Goal: Task Accomplishment & Management: Use online tool/utility

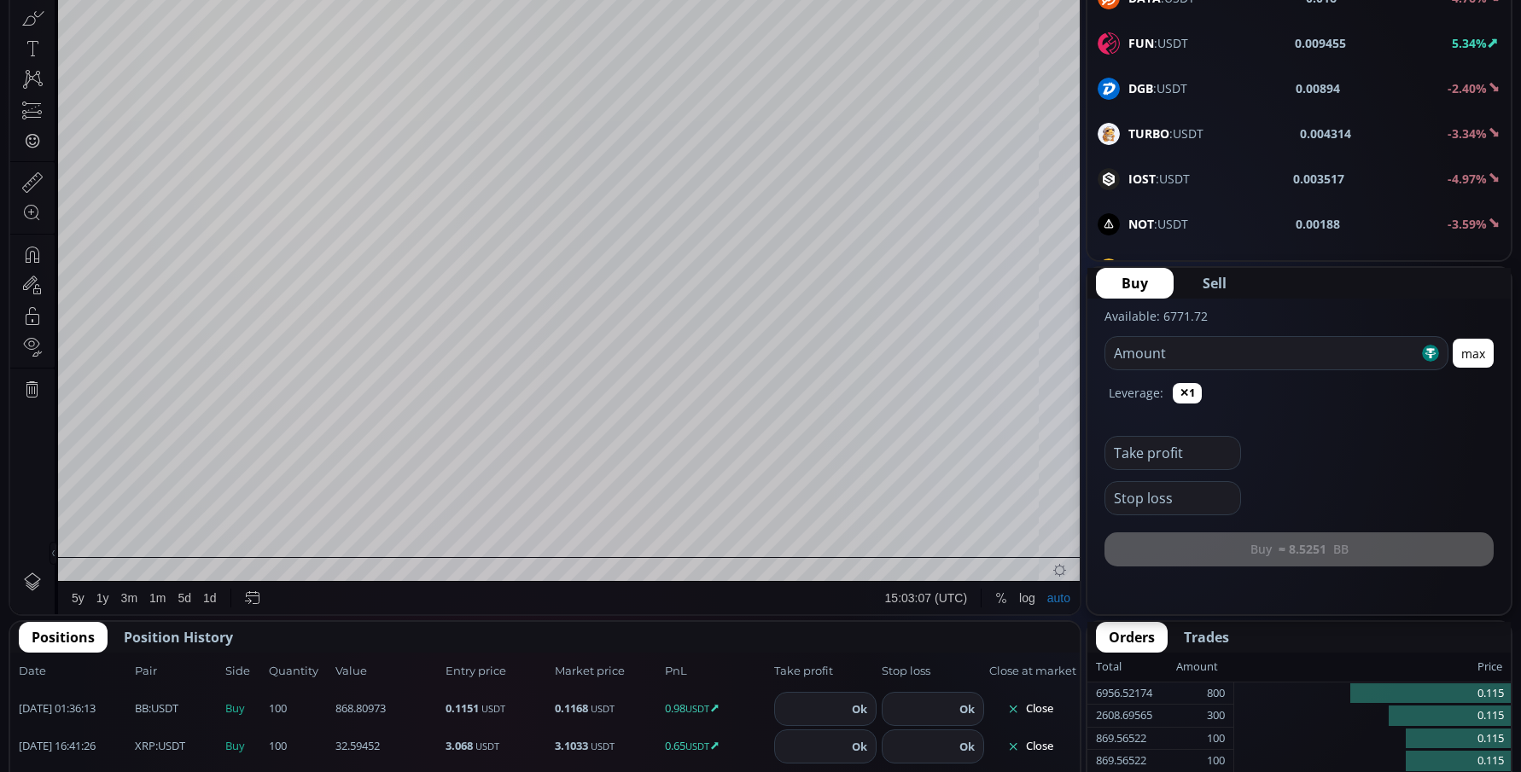
scroll to position [427, 0]
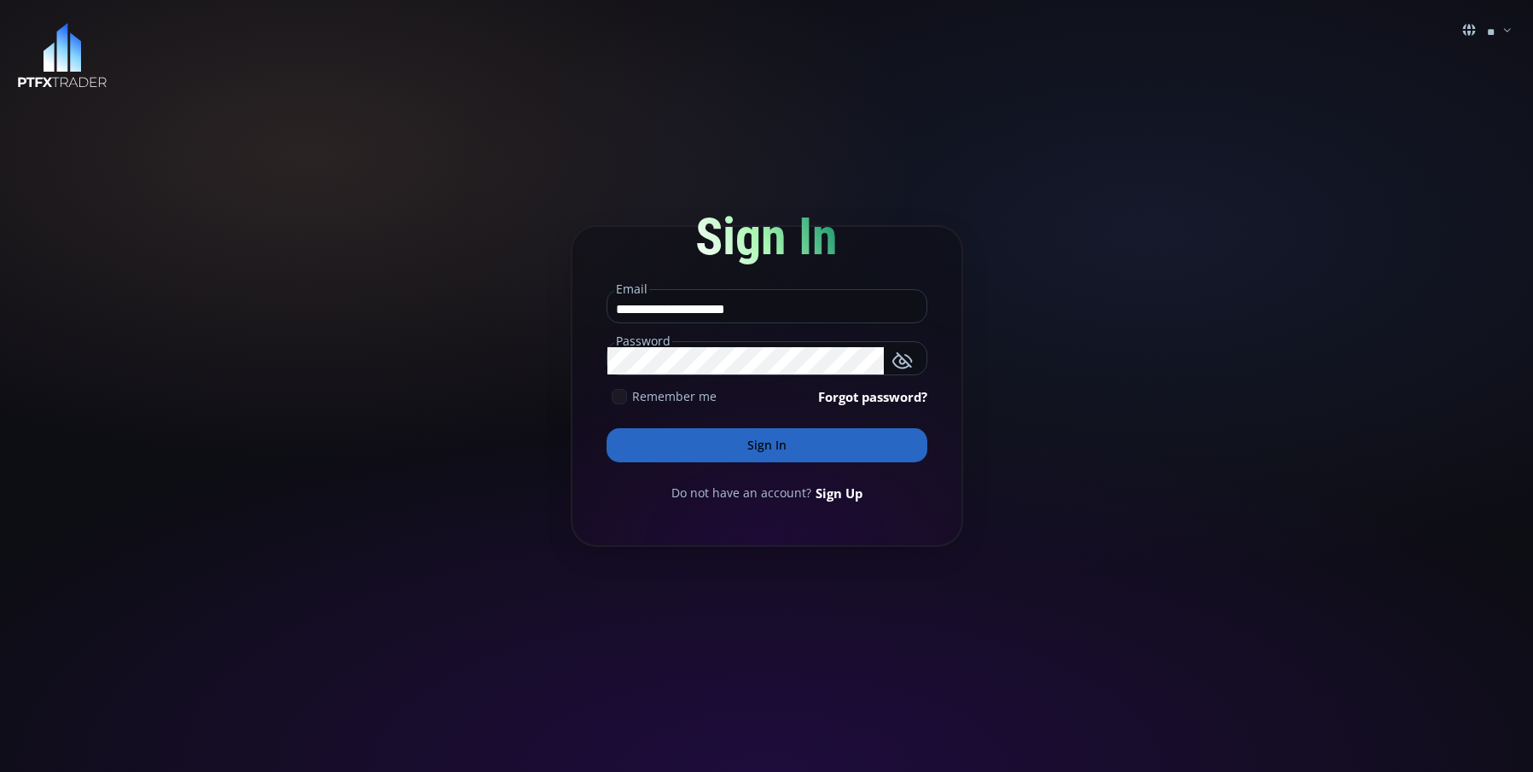
click at [785, 433] on button "Sign In" at bounding box center [767, 445] width 321 height 34
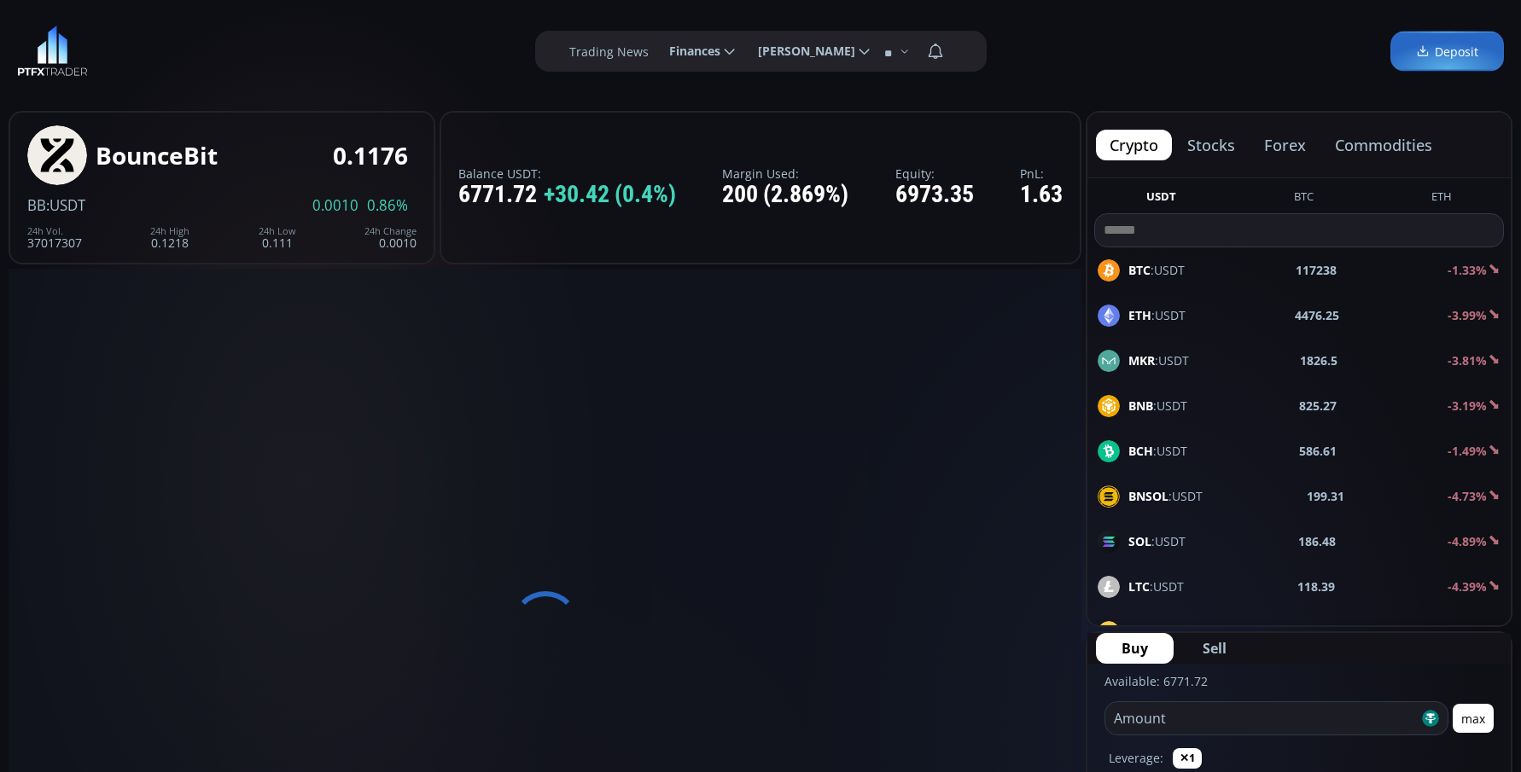
type input "*******"
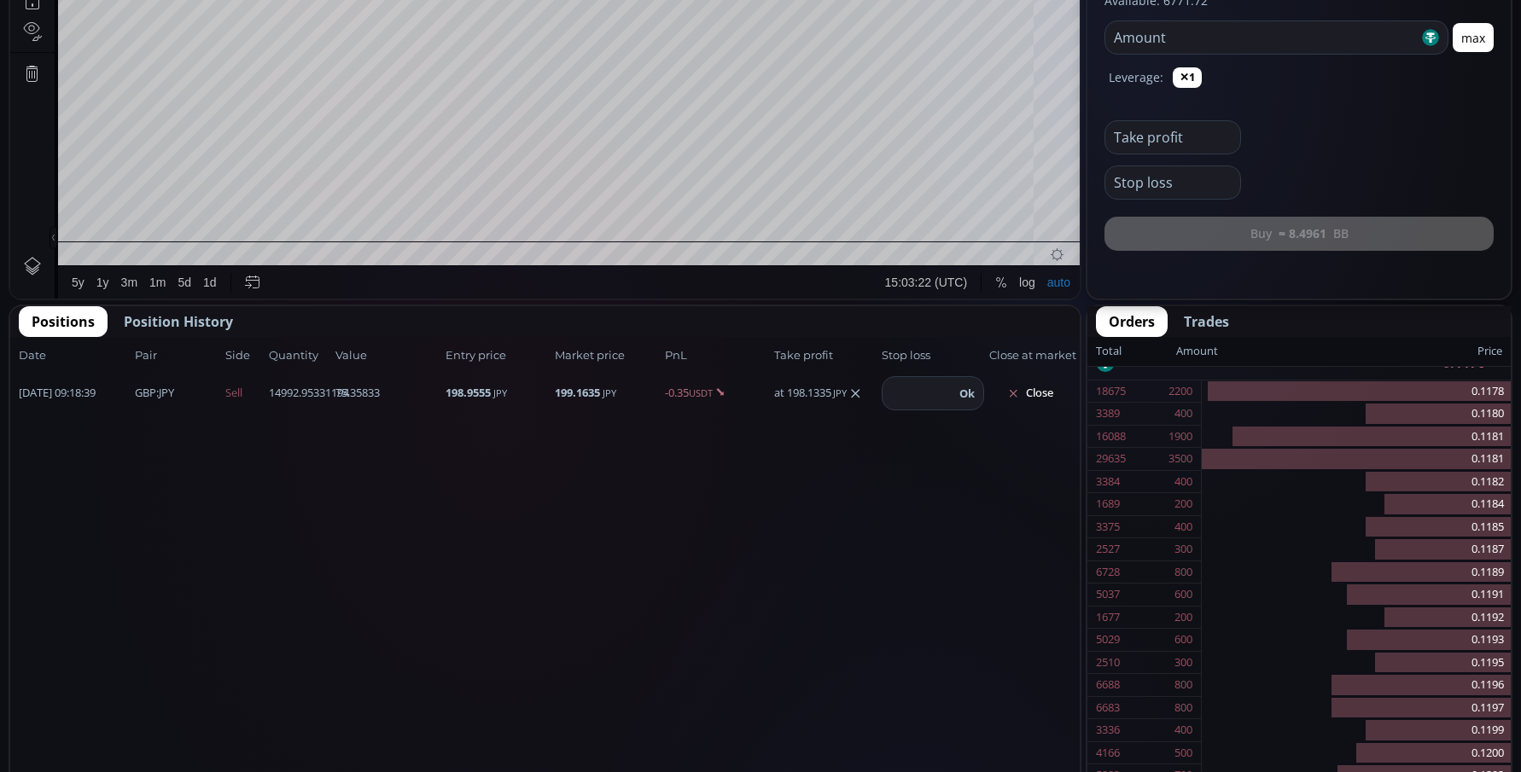
scroll to position [683, 0]
